Goal: Information Seeking & Learning: Learn about a topic

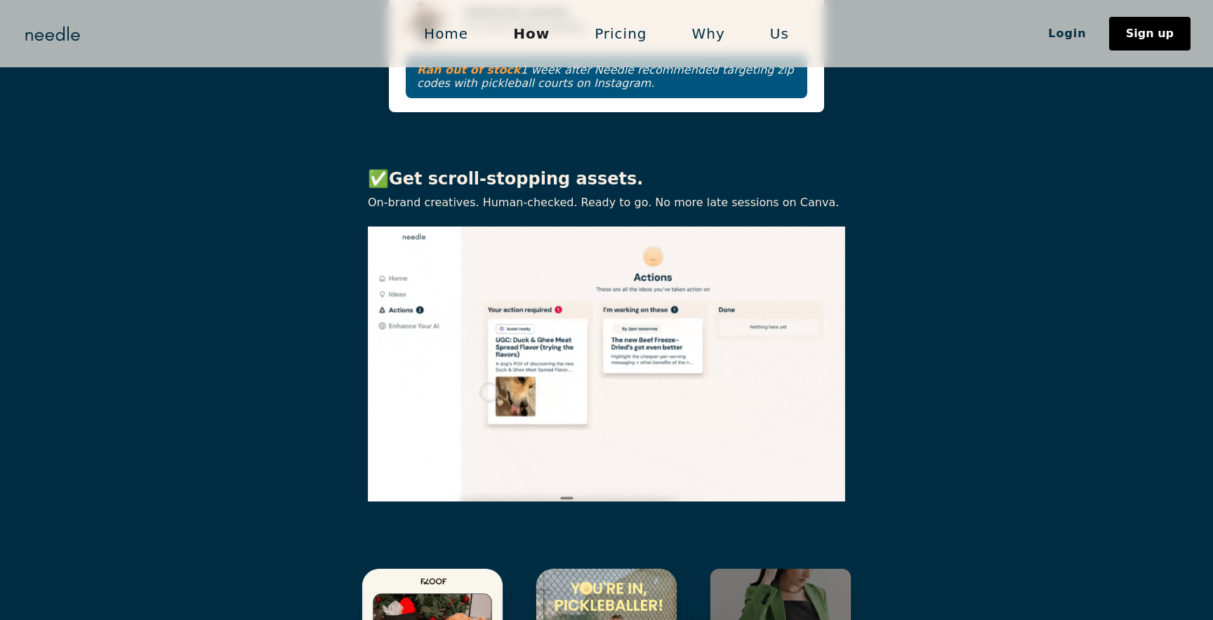
scroll to position [1597, 0]
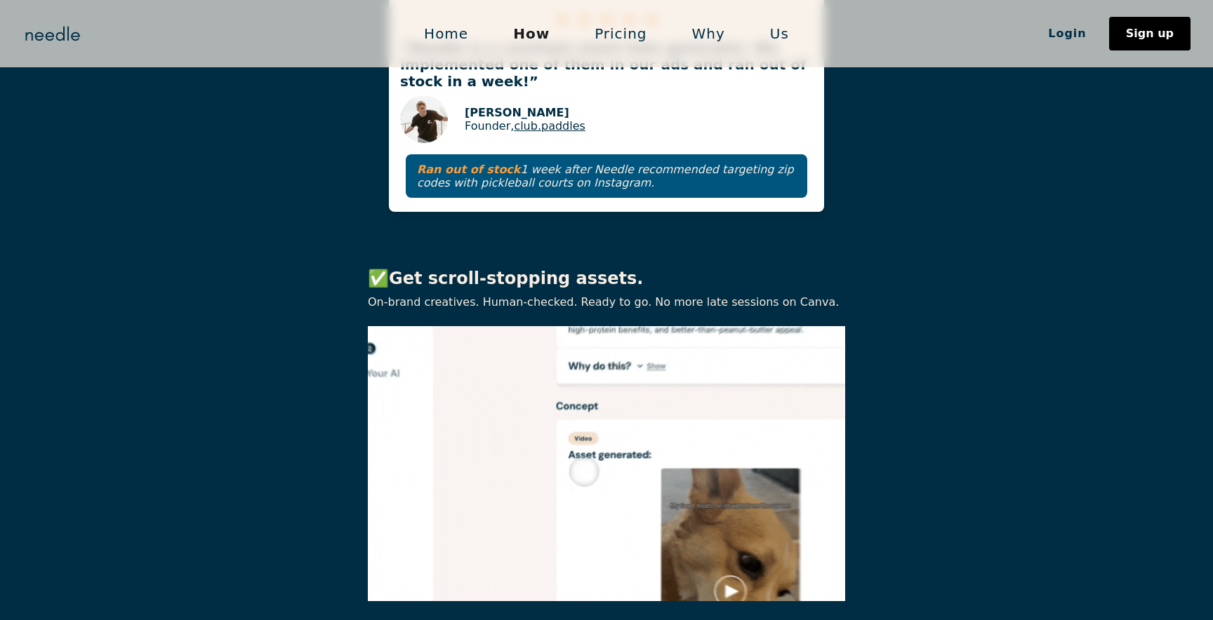
click at [632, 31] on link "Pricing" at bounding box center [620, 33] width 97 height 29
